Goal: Transaction & Acquisition: Purchase product/service

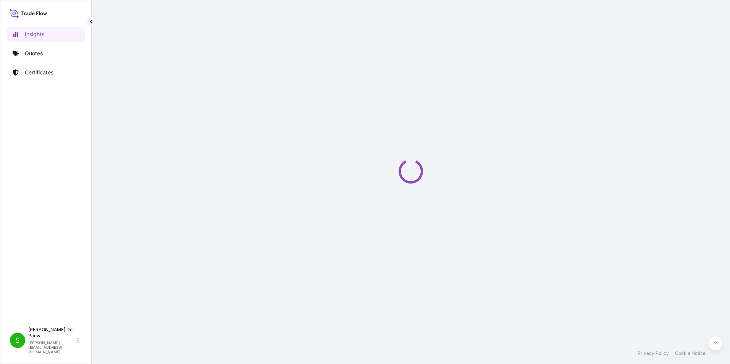
select select "2025"
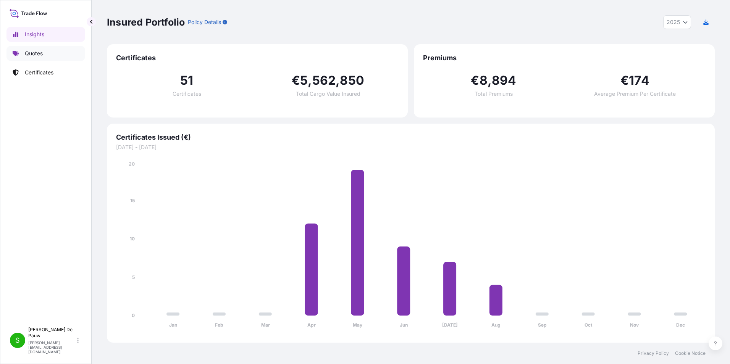
click at [44, 53] on link "Quotes" at bounding box center [45, 53] width 79 height 15
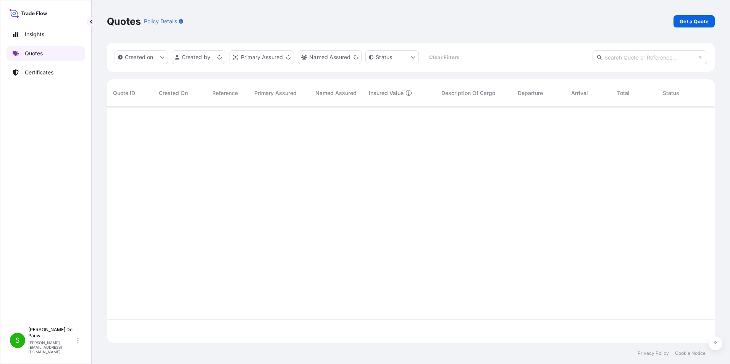
scroll to position [234, 602]
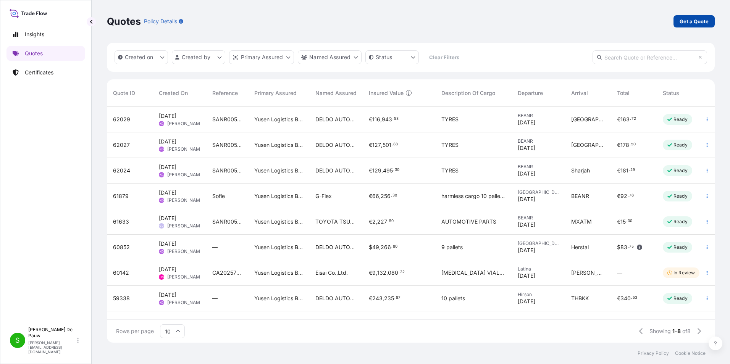
click at [691, 21] on p "Get a Quote" at bounding box center [694, 22] width 29 height 8
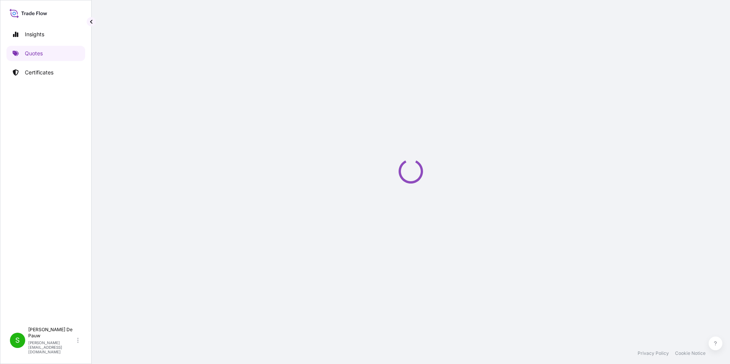
select select "Sea"
select select "21"
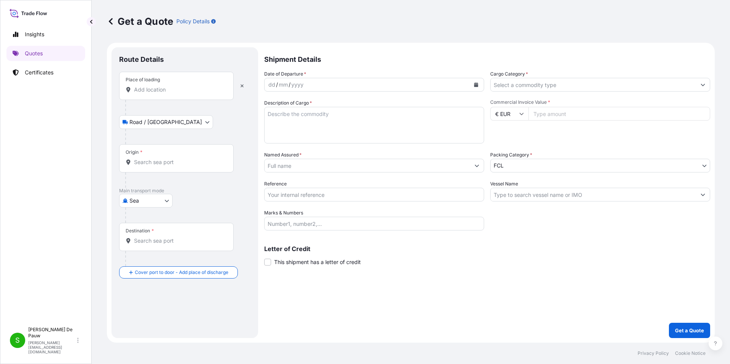
click at [143, 94] on div "Place of loading" at bounding box center [176, 86] width 115 height 28
click at [143, 94] on input "Place of loading" at bounding box center [179, 90] width 90 height 8
type input "Antwerp, Belgium"
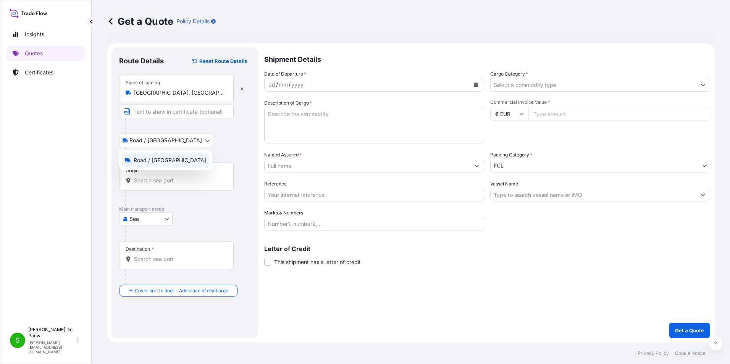
click at [167, 138] on body "5 options available. Insights Quotes Certificates S Steven De Pauw steven.de.pa…" at bounding box center [365, 182] width 730 height 364
click at [149, 182] on input "Origin *" at bounding box center [179, 181] width 90 height 8
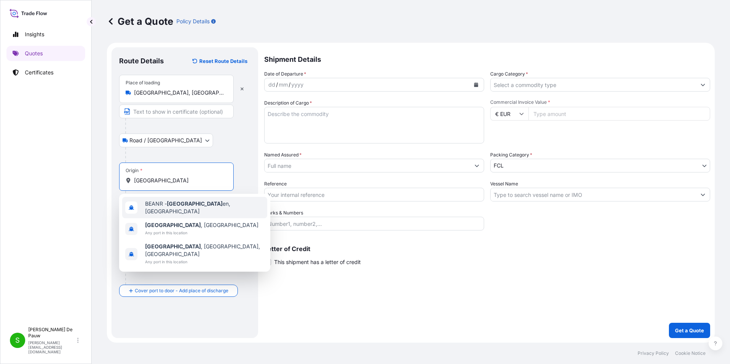
click at [166, 207] on span "BEANR - Antwerp en, Belgium" at bounding box center [204, 207] width 119 height 15
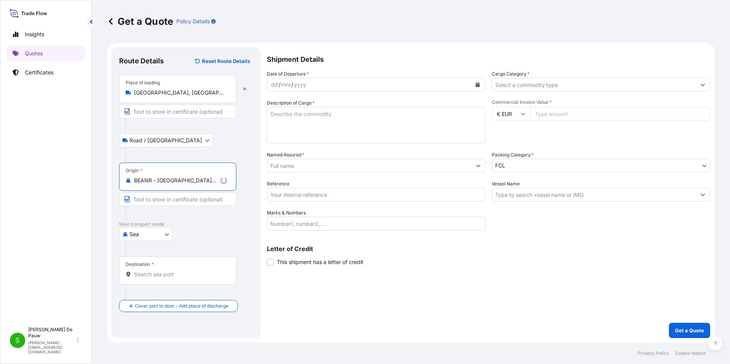
type input "BEANR - Antwerpen, Belgium"
click at [181, 95] on input "Antwerp, Belgium" at bounding box center [180, 93] width 93 height 8
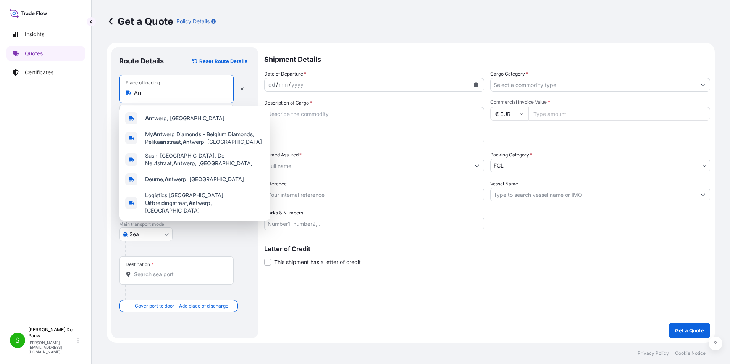
type input "A"
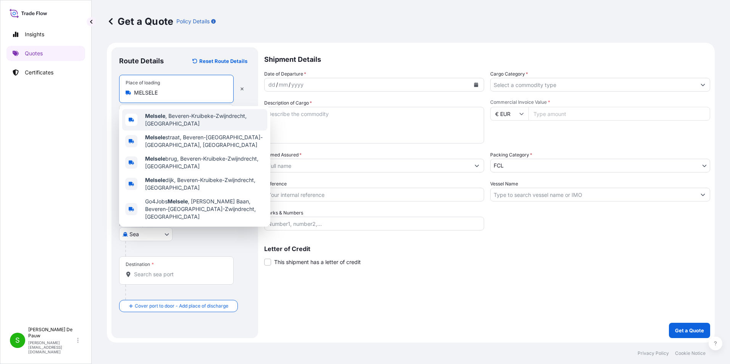
click at [180, 118] on span "Melsele , Beveren-Kruibeke-Zwijndrecht, Belgium" at bounding box center [204, 119] width 119 height 15
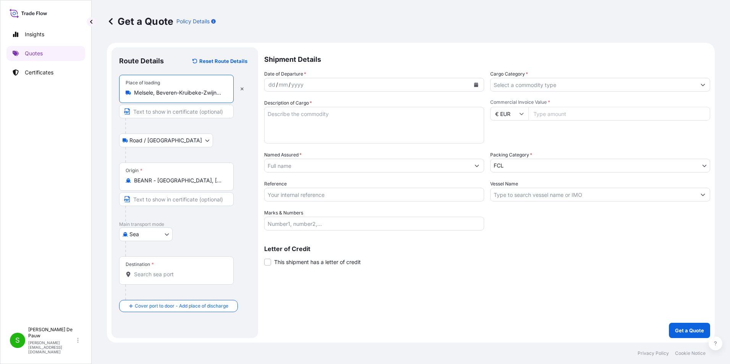
type input "Melsele, Beveren-Kruibeke-Zwijndrecht, Belgium"
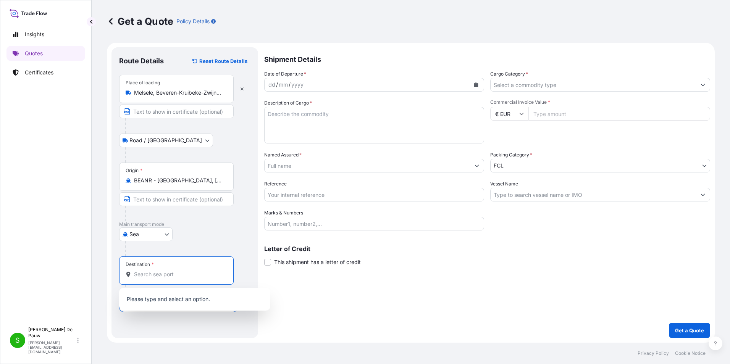
click at [149, 278] on input "Destination *" at bounding box center [179, 275] width 90 height 8
type input "A"
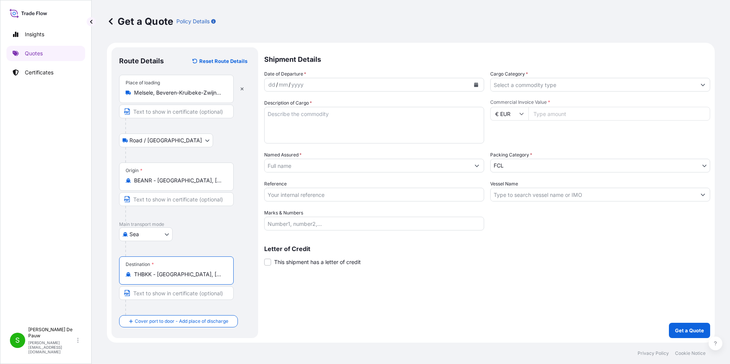
type input "THBKK - Bangkok, Thailand"
click at [476, 84] on icon "Calendar" at bounding box center [476, 84] width 4 height 5
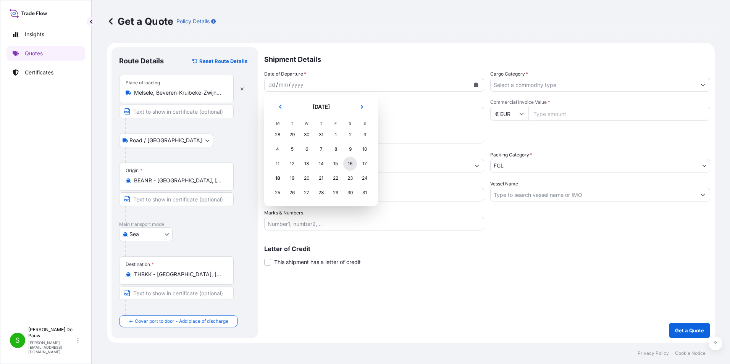
click at [351, 163] on div "16" at bounding box center [350, 164] width 14 height 14
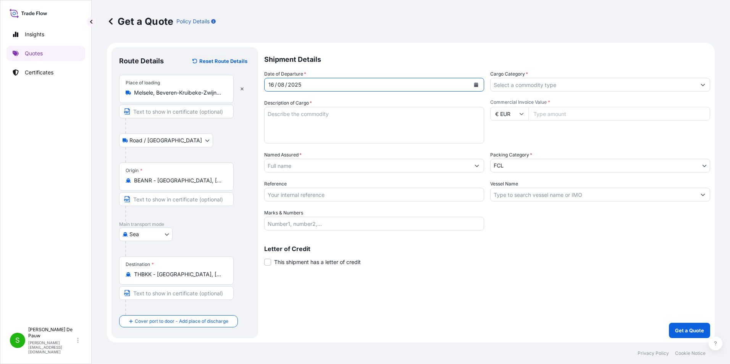
click at [517, 87] on input "Cargo Category *" at bounding box center [593, 85] width 205 height 14
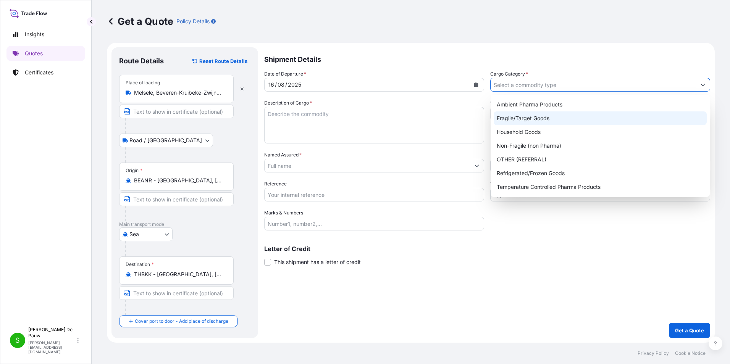
click at [496, 121] on div "Fragile/Target Goods" at bounding box center [600, 118] width 213 height 14
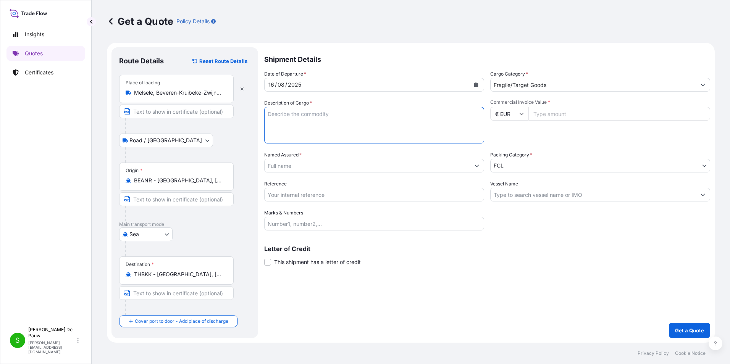
click at [556, 88] on input "Fragile/Target Goods" at bounding box center [593, 85] width 205 height 14
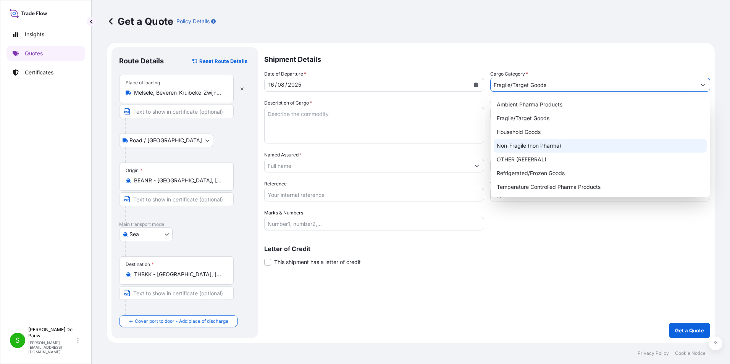
click at [509, 147] on div "Non-Fragile (non Pharma)" at bounding box center [600, 146] width 213 height 14
type input "Non-Fragile (non Pharma)"
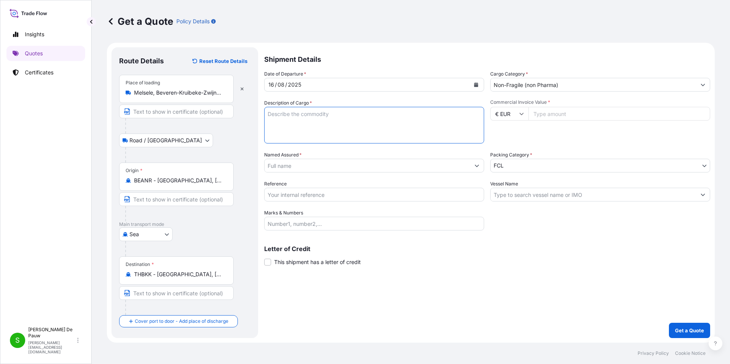
click at [282, 116] on textarea "Description of Cargo *" at bounding box center [374, 125] width 220 height 37
type textarea "AQUALINE SET MEDICAL DEVICES"
click at [570, 87] on input "Non-Fragile (non Pharma)" at bounding box center [593, 85] width 205 height 14
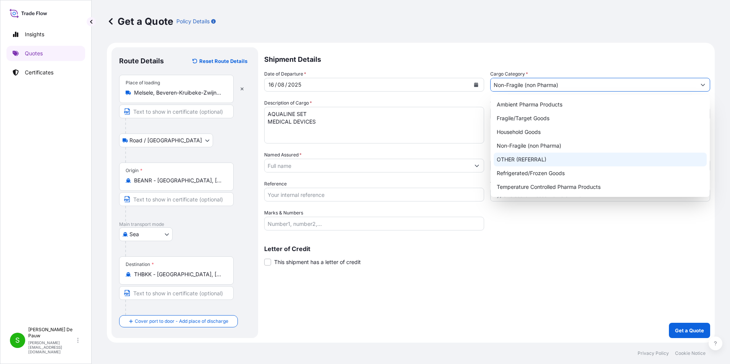
click at [534, 163] on div "OTHER (REFERRAL)" at bounding box center [600, 160] width 213 height 14
type input "OTHER (REFERRAL)"
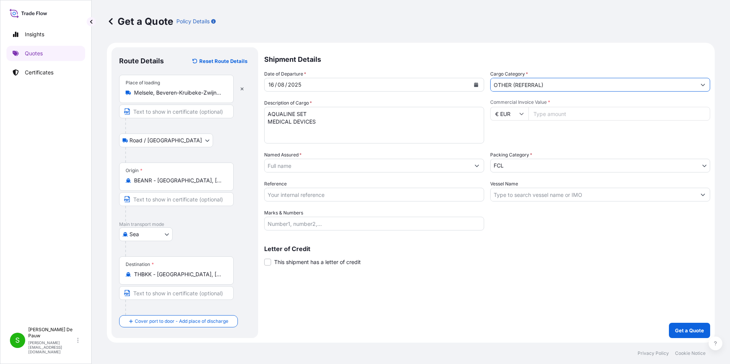
click at [702, 83] on icon "Show suggestions" at bounding box center [703, 84] width 5 height 5
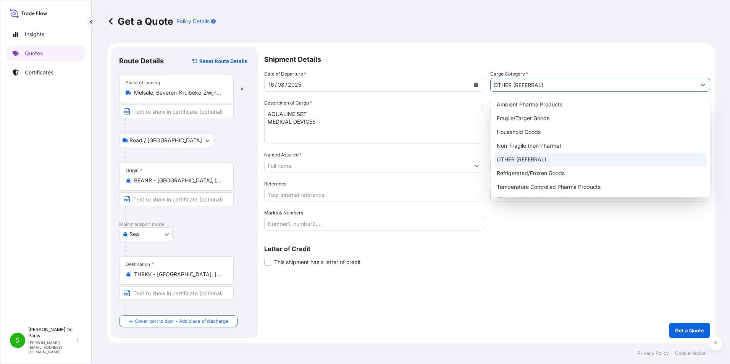
click at [499, 155] on div "OTHER (REFERRAL)" at bounding box center [600, 160] width 213 height 14
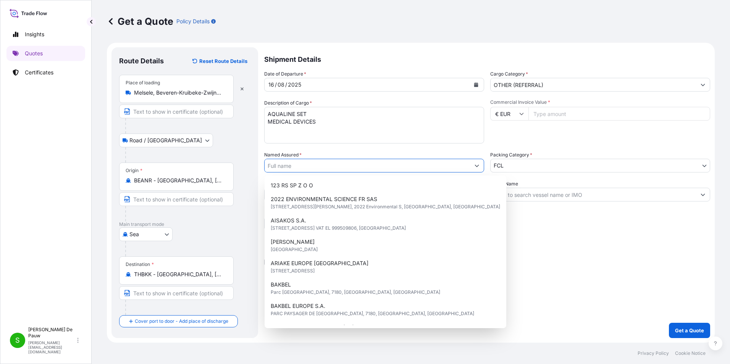
click at [291, 165] on input "Named Assured *" at bounding box center [367, 166] width 205 height 14
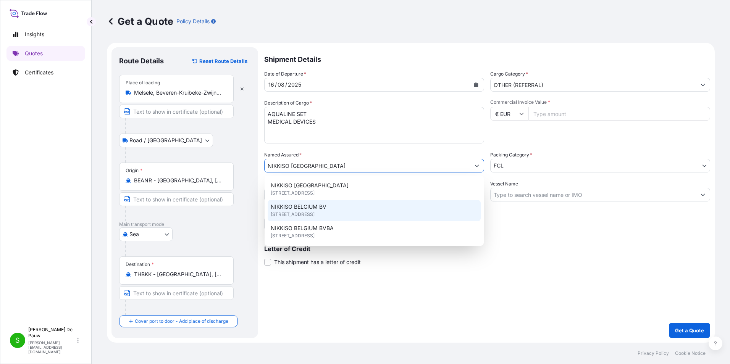
click at [300, 211] on span "INDUSTRIEPARK 6, 3300, Tienen, BELGIUM" at bounding box center [293, 215] width 44 height 8
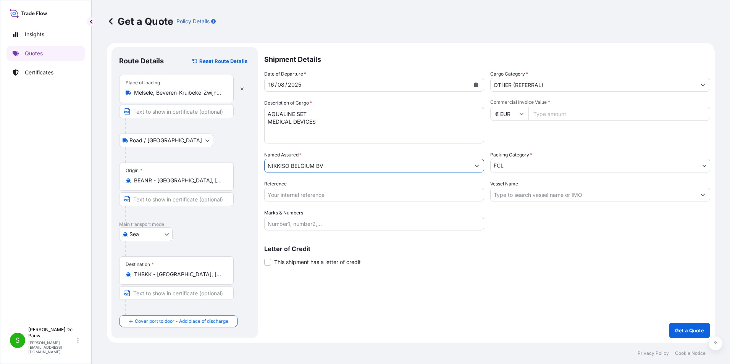
type input "NIKKISO BELGIUM BV"
click at [288, 194] on input "Reference" at bounding box center [374, 195] width 220 height 14
type input "SANR0059854 NIKKISO"
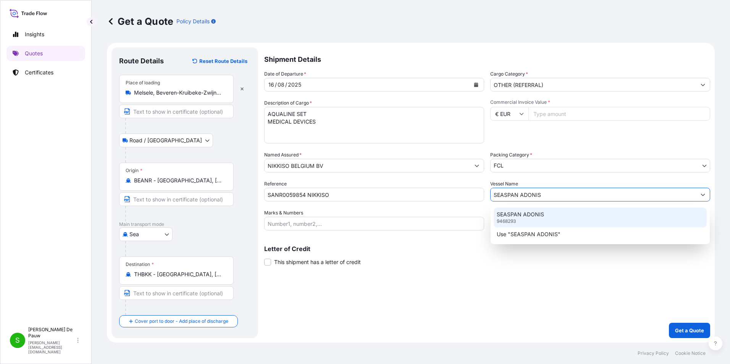
click at [525, 221] on div "SEASPAN ADONIS 9468293" at bounding box center [600, 218] width 213 height 20
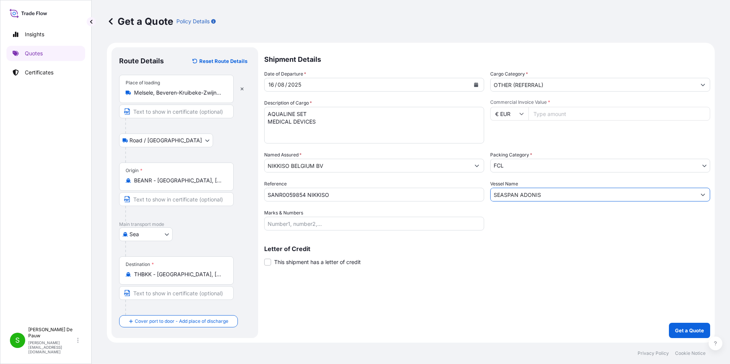
type input "SEASPAN ADONIS"
click at [283, 225] on input "Marks & Numbers" at bounding box center [374, 224] width 220 height 14
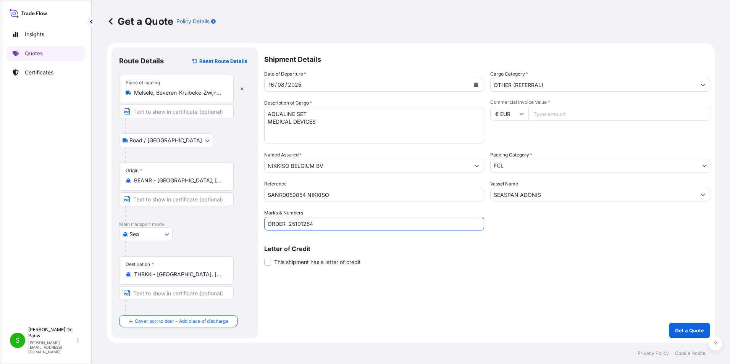
type input "ORDER 25101254"
click at [702, 83] on icon "Show suggestions" at bounding box center [703, 84] width 5 height 5
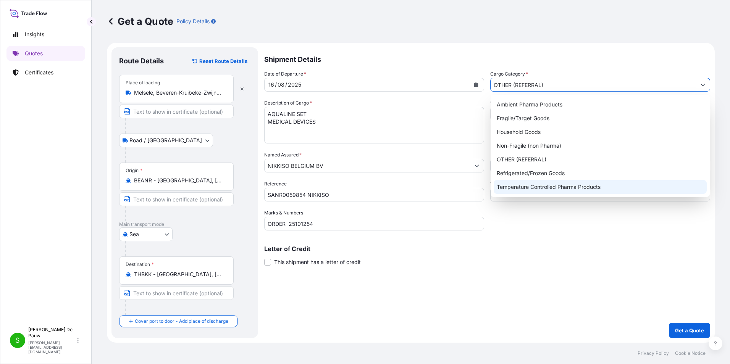
click at [512, 185] on div "Temperature Controlled Pharma Products" at bounding box center [600, 187] width 213 height 14
click at [699, 82] on button "Show suggestions" at bounding box center [703, 85] width 14 height 14
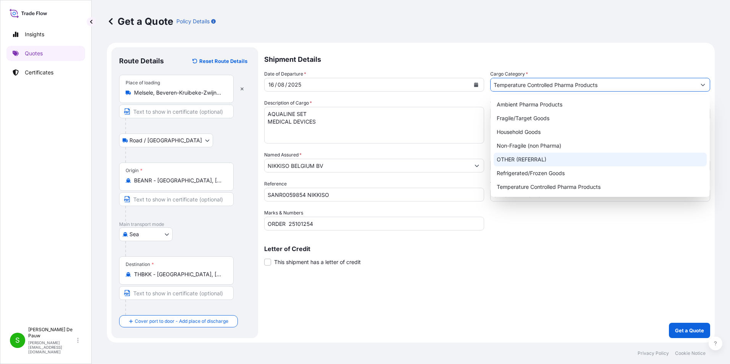
click at [498, 159] on div "OTHER (REFERRAL)" at bounding box center [600, 160] width 213 height 14
type input "OTHER (REFERRAL)"
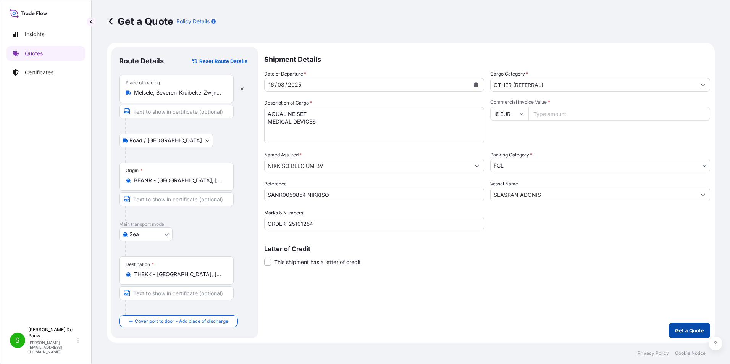
click at [678, 334] on p "Get a Quote" at bounding box center [689, 331] width 29 height 8
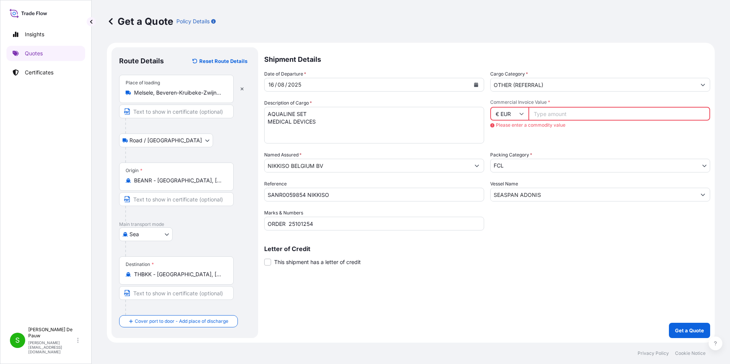
click at [545, 115] on input "Commercial Invoice Value *" at bounding box center [619, 114] width 182 height 14
type input "122488"
type input "122488.52"
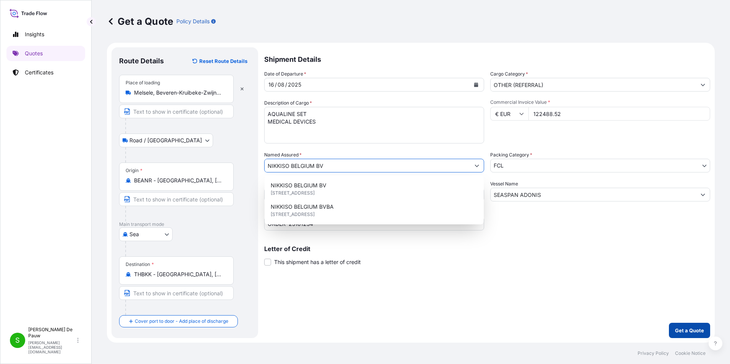
click at [692, 333] on p "Get a Quote" at bounding box center [689, 331] width 29 height 8
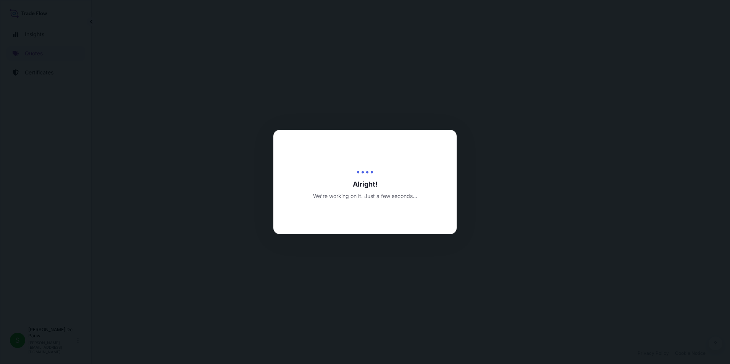
select select "Road / Inland"
select select "Sea"
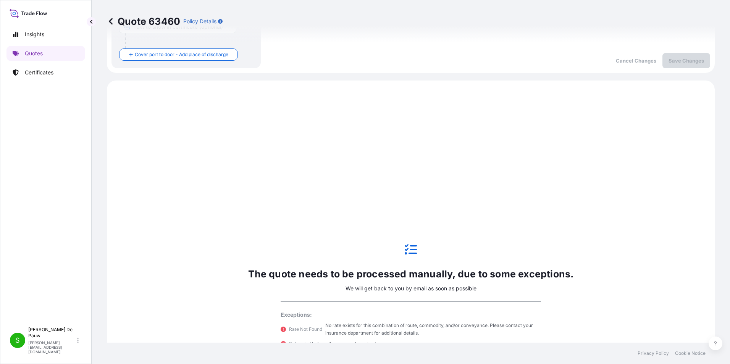
scroll to position [306, 0]
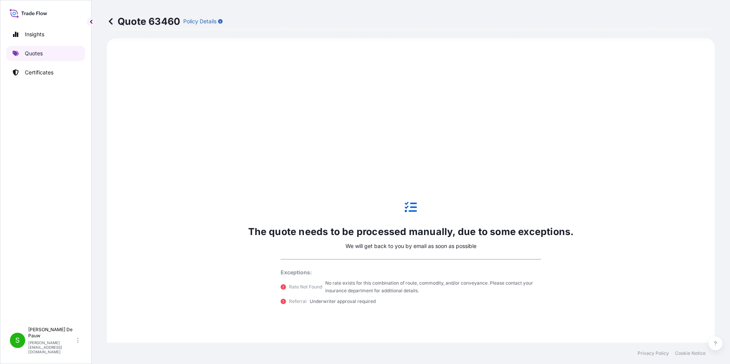
click at [32, 54] on p "Quotes" at bounding box center [34, 54] width 18 height 8
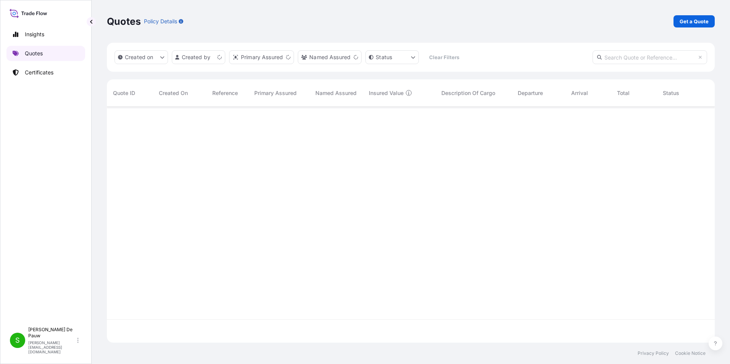
scroll to position [234, 602]
click at [702, 21] on p "Get a Quote" at bounding box center [694, 22] width 29 height 8
select select "Sea"
select select "21"
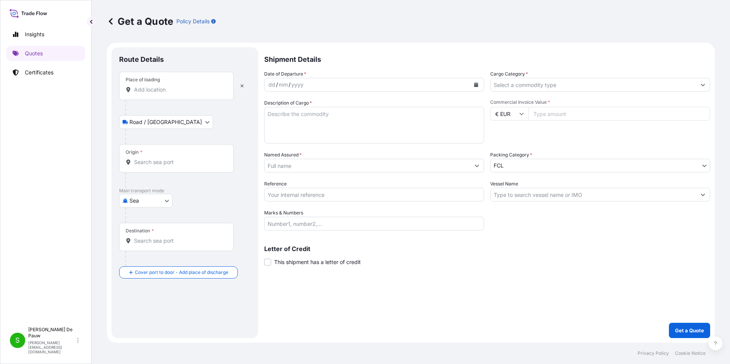
click at [144, 91] on input "Place of loading" at bounding box center [179, 90] width 90 height 8
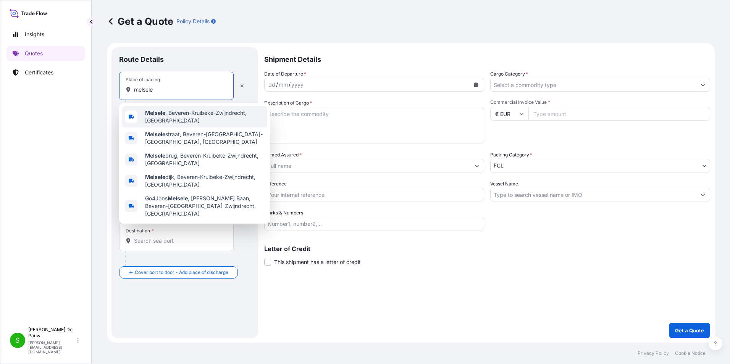
click at [153, 113] on b "Melsele" at bounding box center [155, 113] width 20 height 6
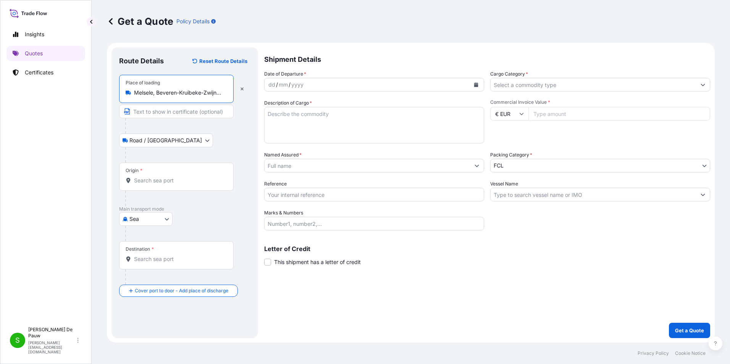
type input "Melsele, Beveren-Kruibeke-Zwijndrecht, Belgium"
click at [141, 182] on input "Origin *" at bounding box center [179, 181] width 90 height 8
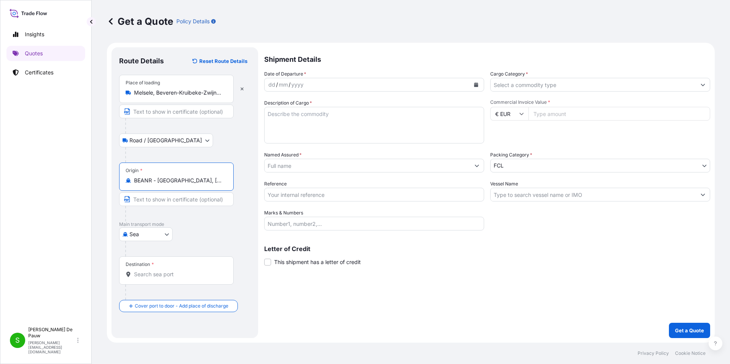
type input "BEANR - Antwerpen, Belgium"
click at [143, 273] on input "Destination *" at bounding box center [179, 275] width 90 height 8
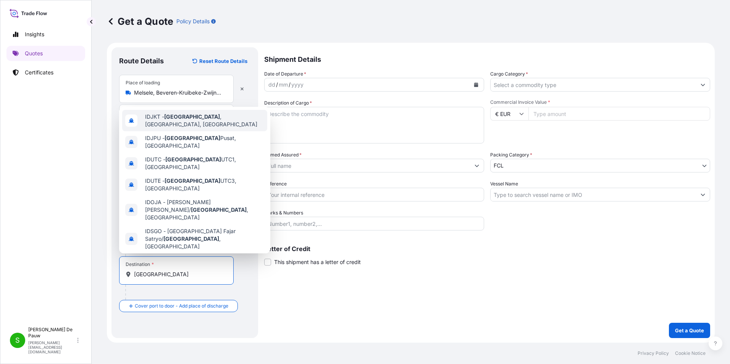
click at [160, 118] on span "IDJKT - Jakarta , Java, Indonesia" at bounding box center [204, 120] width 119 height 15
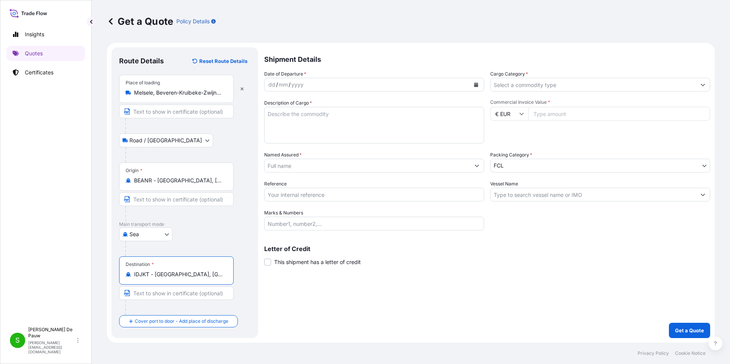
type input "IDJKT - Jakarta, Java, Indonesia"
click at [478, 86] on icon "Calendar" at bounding box center [476, 84] width 4 height 5
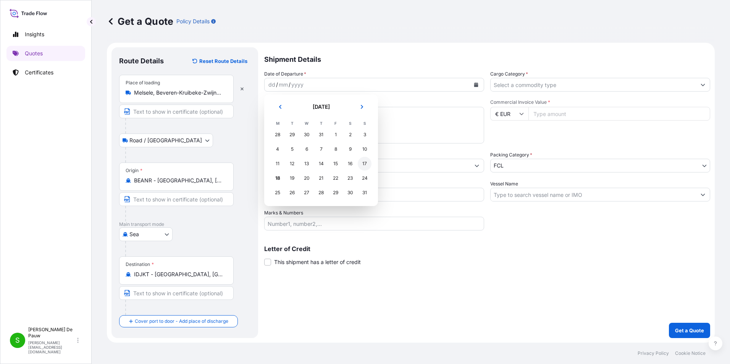
click at [365, 162] on div "17" at bounding box center [365, 164] width 14 height 14
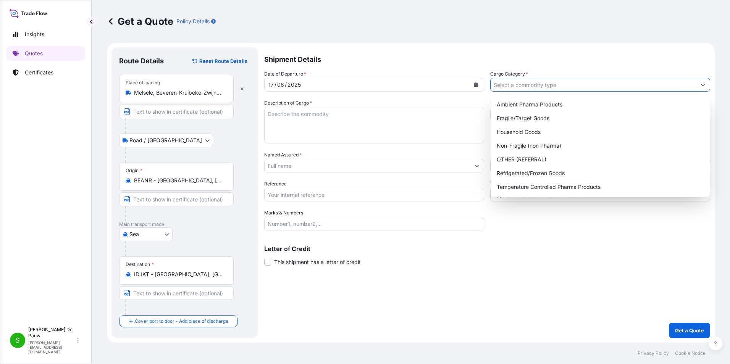
click at [513, 83] on input "Cargo Category *" at bounding box center [593, 85] width 205 height 14
click at [535, 187] on div "Temperature Controlled Pharma Products" at bounding box center [600, 187] width 213 height 14
type input "Temperature Controlled Pharma Products"
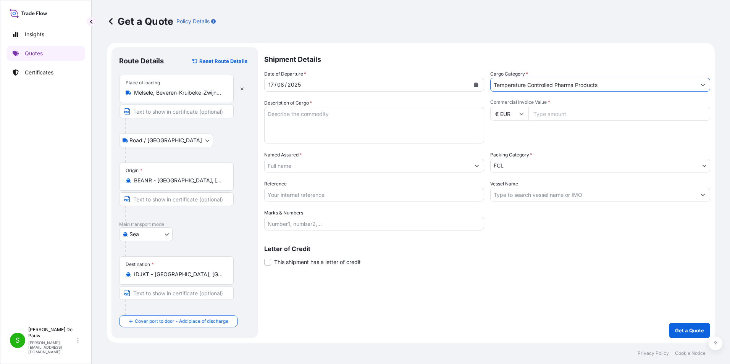
click at [522, 112] on icon at bounding box center [521, 113] width 5 height 5
click at [508, 167] on div "$ USD" at bounding box center [509, 167] width 32 height 15
type input "$ USD"
click at [546, 115] on input "Commercial Invoice Value *" at bounding box center [619, 114] width 182 height 14
type input "55429"
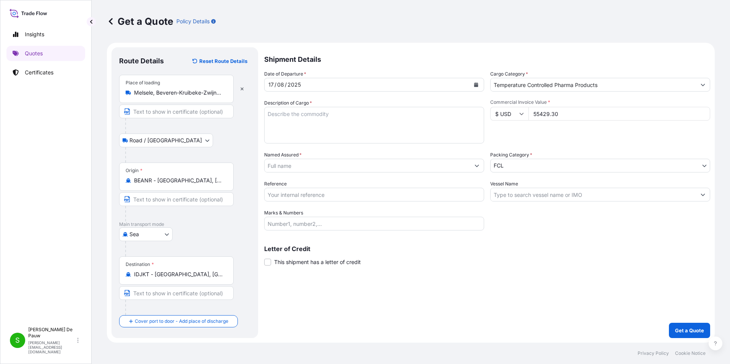
type input "55429.30"
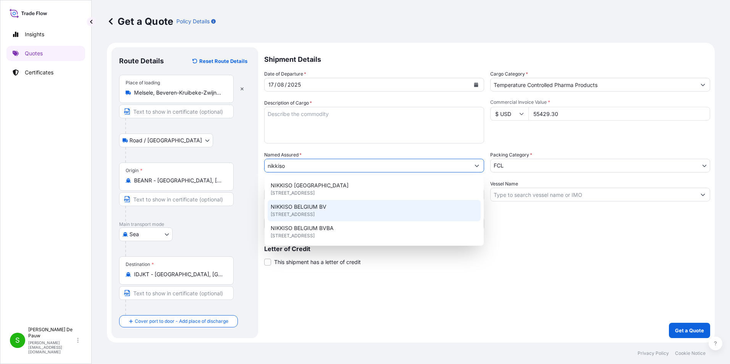
click at [290, 211] on span "INDUSTRIEPARK 6, 3300, Tienen, BELGIUM" at bounding box center [293, 215] width 44 height 8
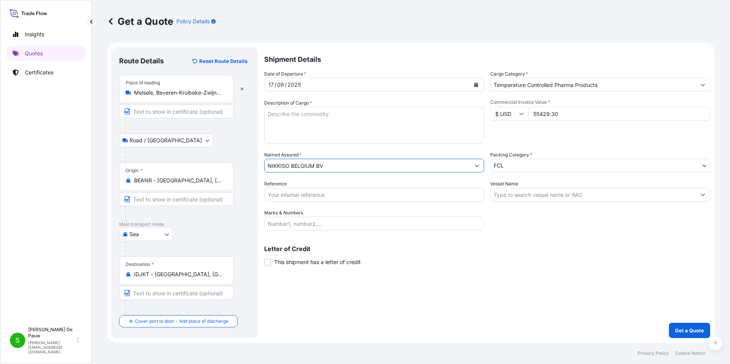
type input "NIKKISO BELGIUM BV"
drag, startPoint x: 283, startPoint y: 194, endPoint x: 273, endPoint y: 215, distance: 23.4
click at [283, 194] on input "Reference" at bounding box center [374, 195] width 220 height 14
type input "sanr0059832 Nikkiso"
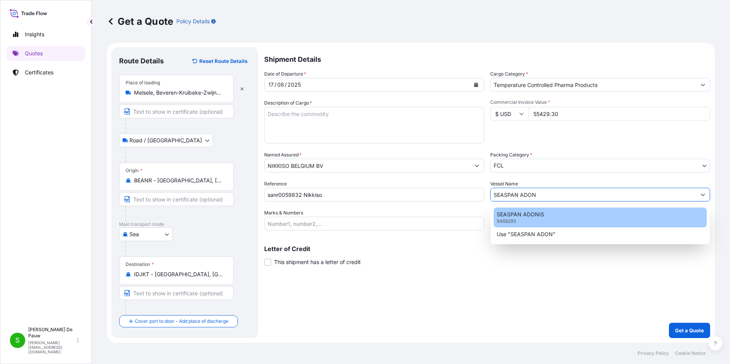
click at [532, 216] on p "SEASPAN ADONIS" at bounding box center [520, 215] width 47 height 8
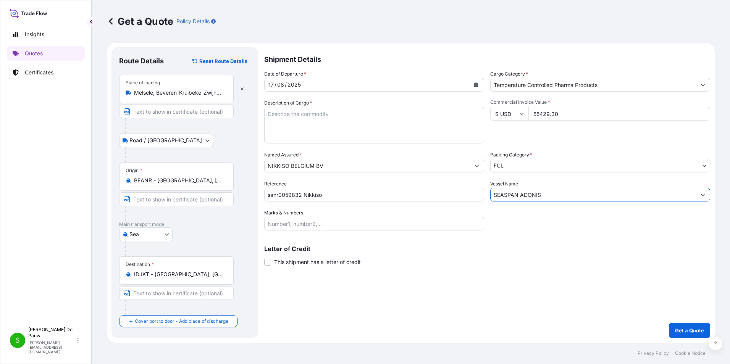
type input "SEASPAN ADONIS"
click at [289, 227] on input "Marks & Numbers" at bounding box center [374, 224] width 220 height 14
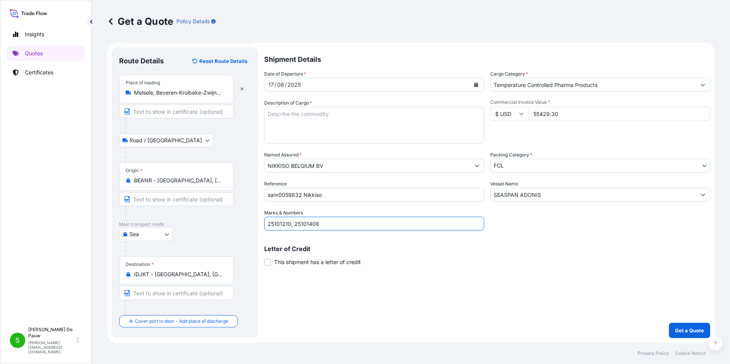
type input "25101210, 25101408"
click at [297, 123] on textarea "Description of Cargo *" at bounding box center [374, 125] width 220 height 37
paste textarea "PHARMACEUTICALS AND MEDICAL DEVICE AQUALINE AQUALINE S PEDIATRIC HAEMOFILTER AQ…"
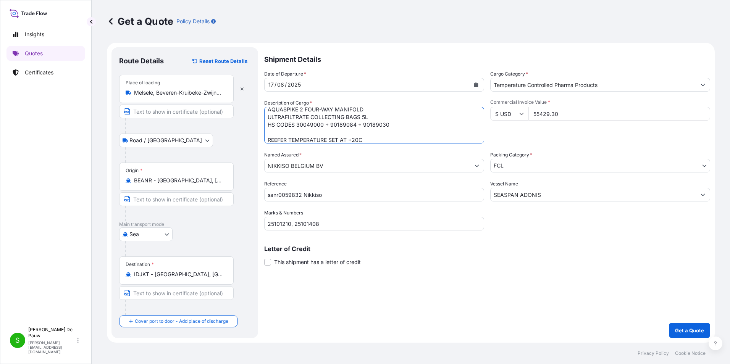
scroll to position [3, 0]
type textarea "PHARMACEUTICALS AND MEDICAL DEVICE AQUALINE AQUALINE S PEDIATRIC HAEMOFILTER AQ…"
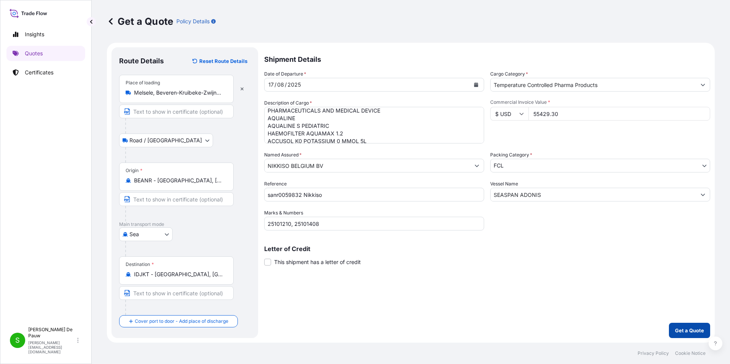
click at [688, 330] on p "Get a Quote" at bounding box center [689, 331] width 29 height 8
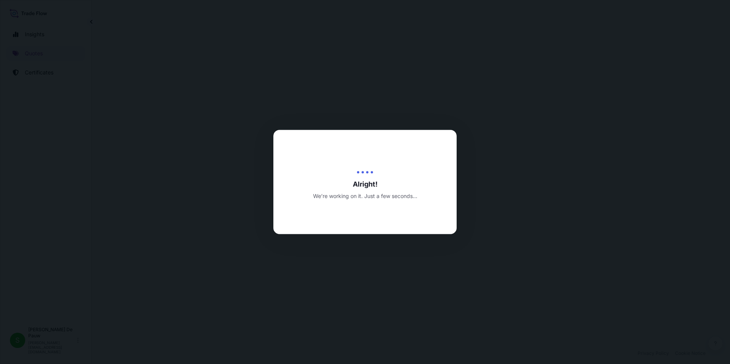
select select "Road / Inland"
select select "Sea"
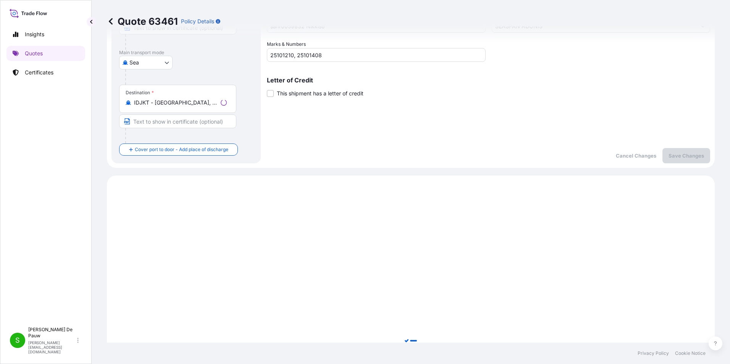
scroll to position [306, 0]
